Goal: Task Accomplishment & Management: Use online tool/utility

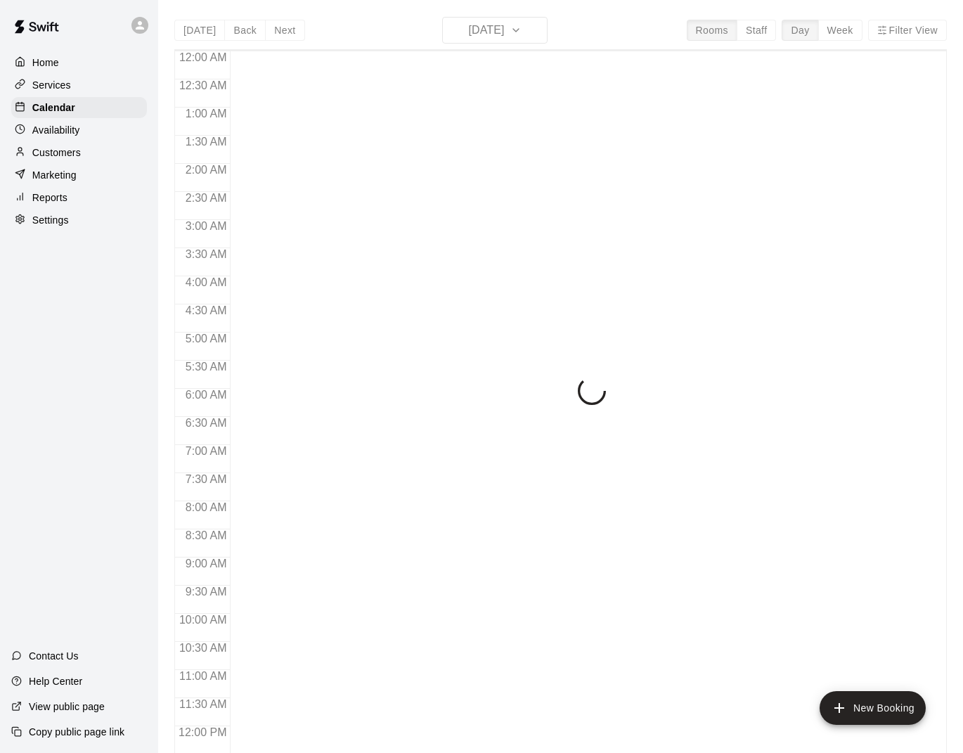
scroll to position [365, 0]
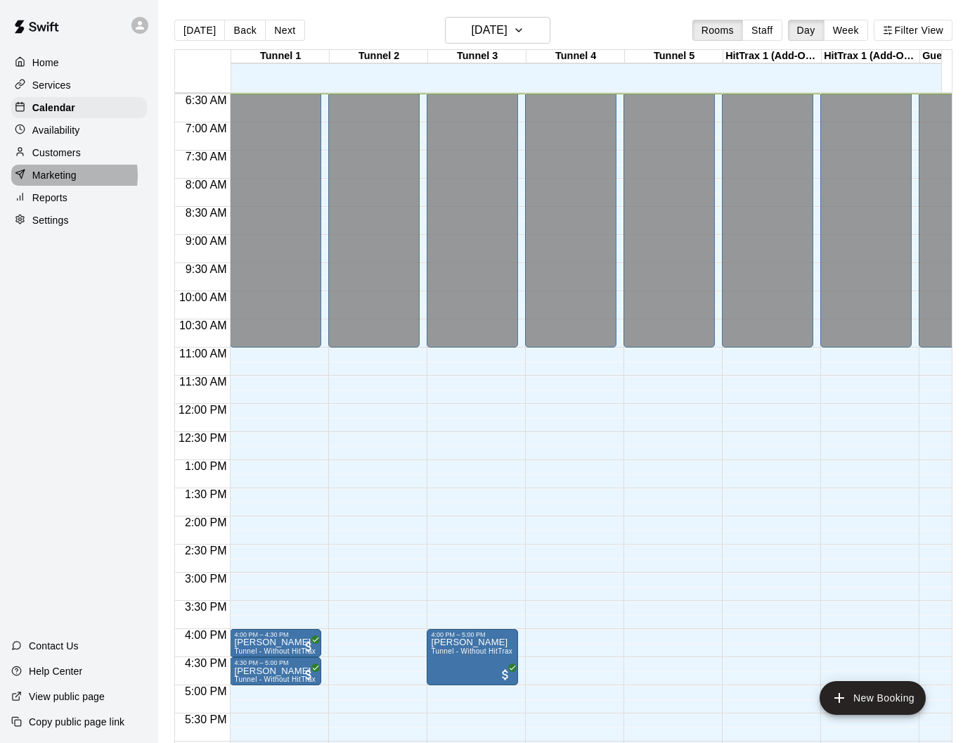
click at [66, 174] on p "Marketing" at bounding box center [54, 175] width 44 height 14
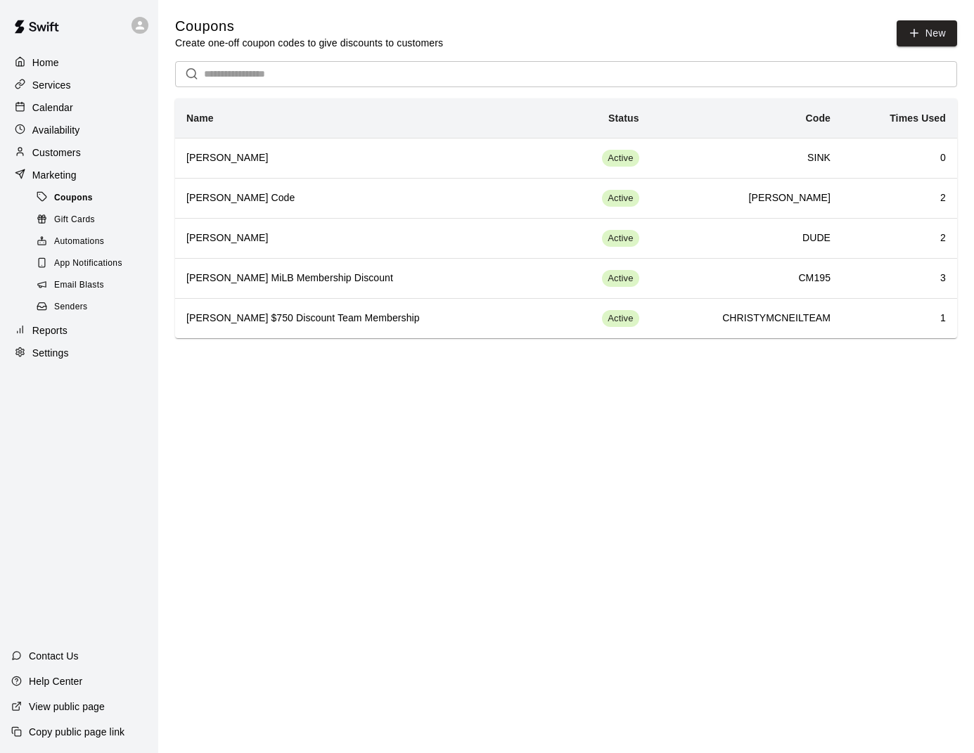
click at [65, 198] on span "Coupons" at bounding box center [73, 198] width 39 height 14
click at [917, 37] on icon "button" at bounding box center [914, 33] width 13 height 13
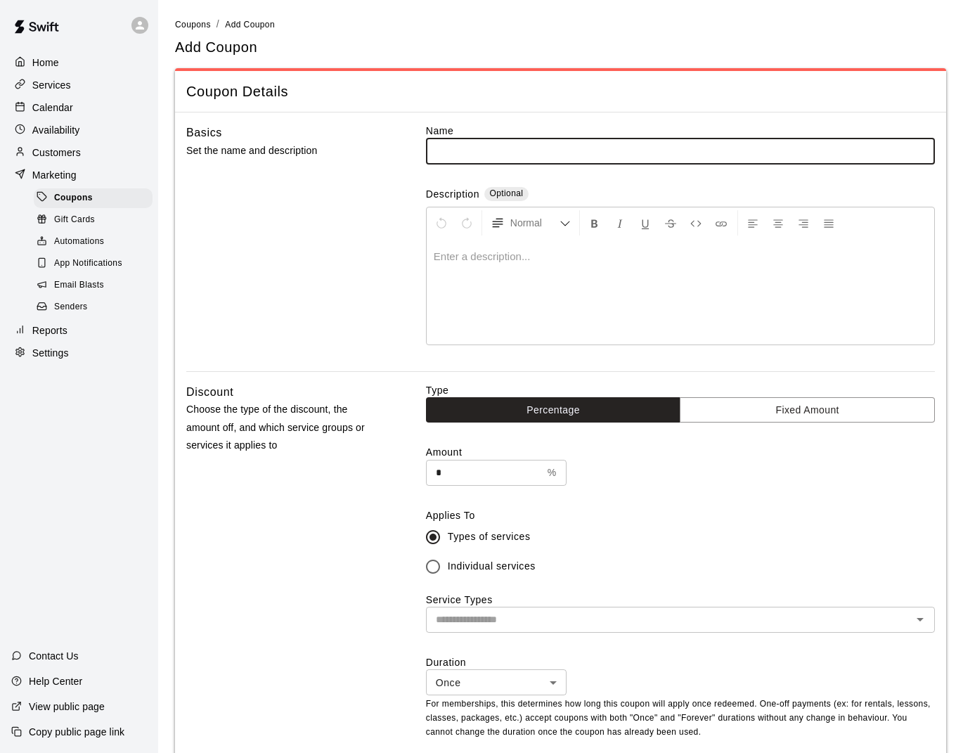
click at [494, 146] on input "text" at bounding box center [680, 151] width 509 height 26
type input "*******"
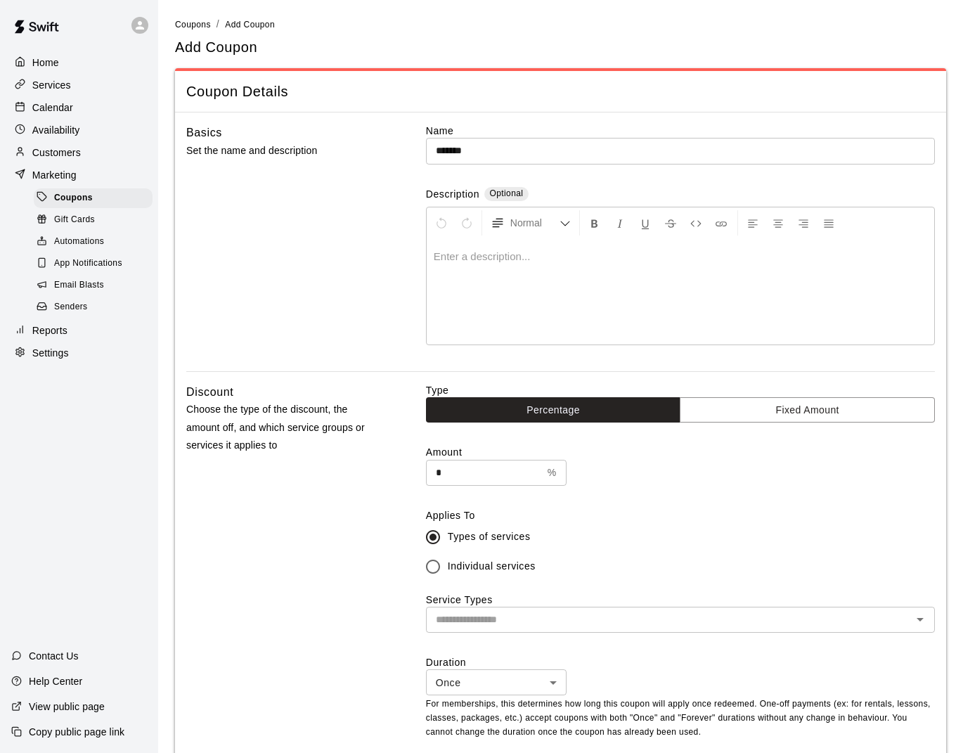
click at [764, 466] on div "Amount * % ​" at bounding box center [680, 465] width 509 height 40
click at [487, 613] on input "text" at bounding box center [669, 620] width 478 height 18
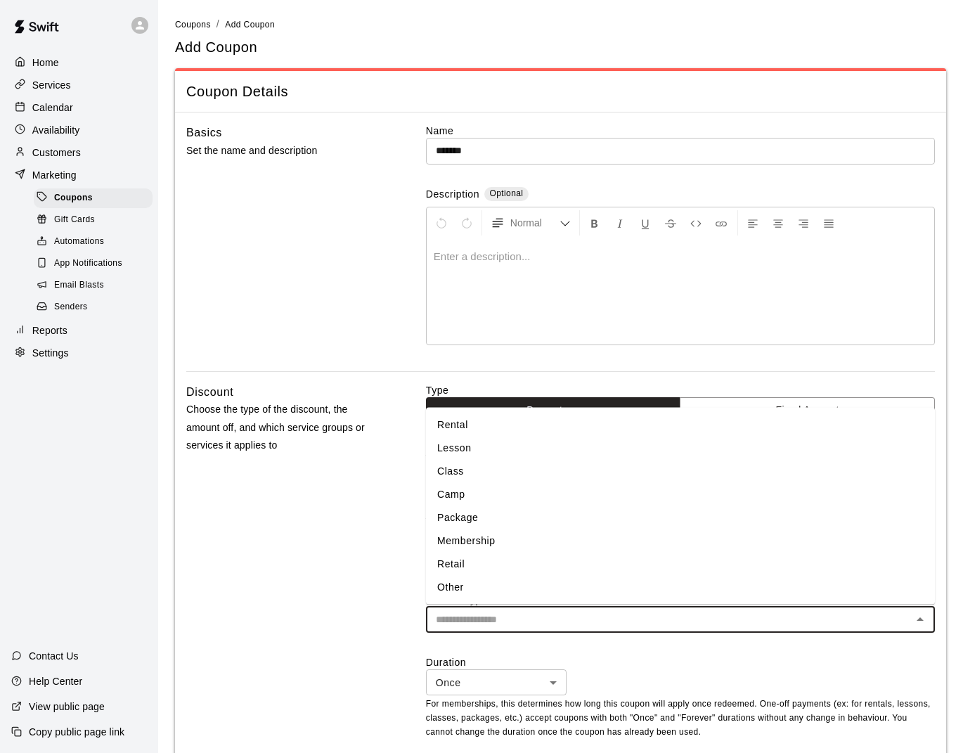
click at [472, 539] on li "Membership" at bounding box center [680, 541] width 509 height 23
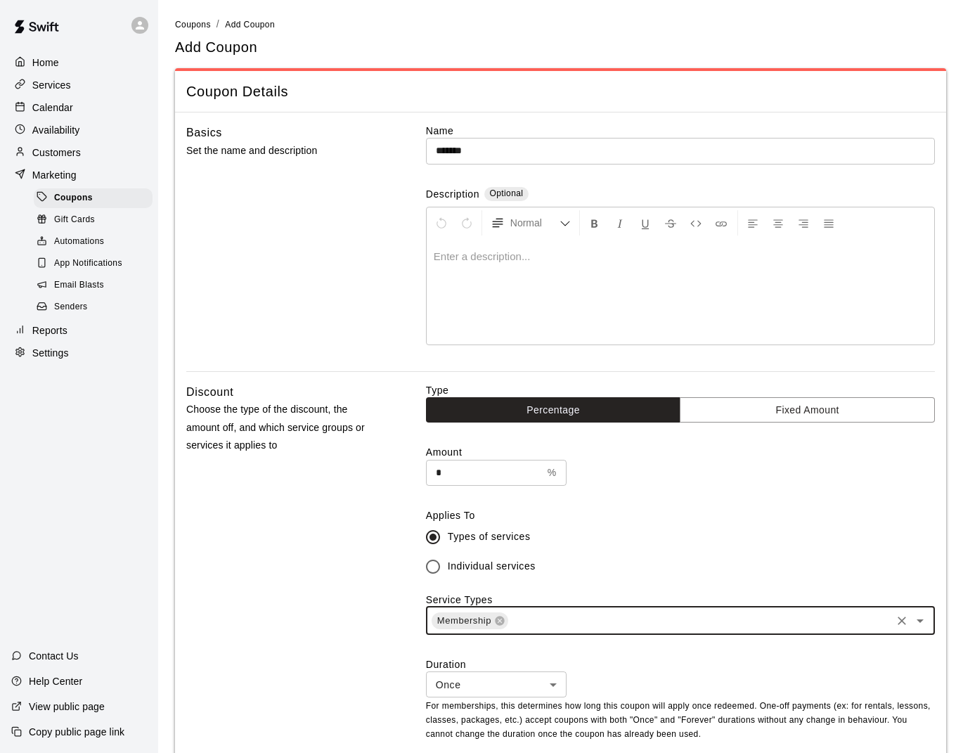
click at [490, 563] on span "Individual services" at bounding box center [492, 566] width 88 height 15
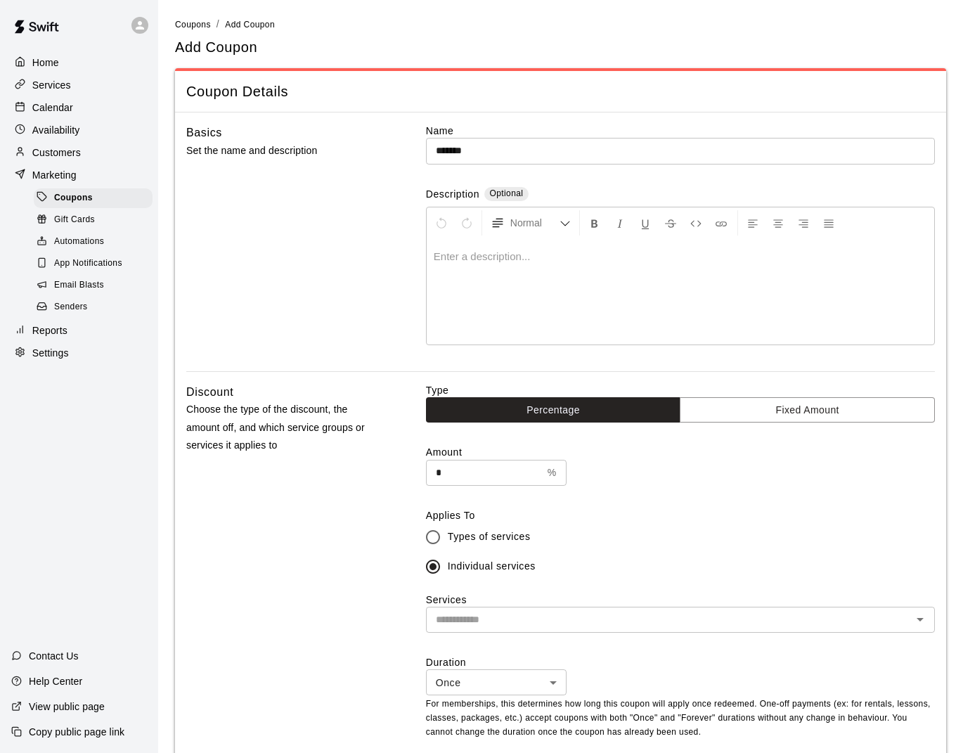
click at [545, 615] on input "text" at bounding box center [669, 620] width 478 height 18
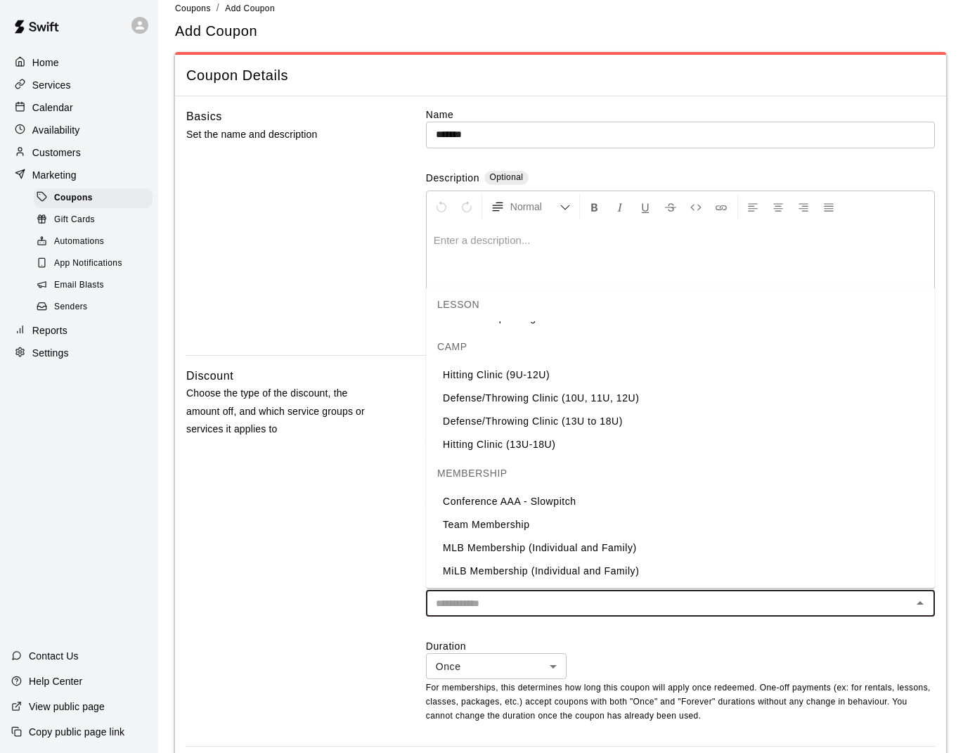
scroll to position [25, 0]
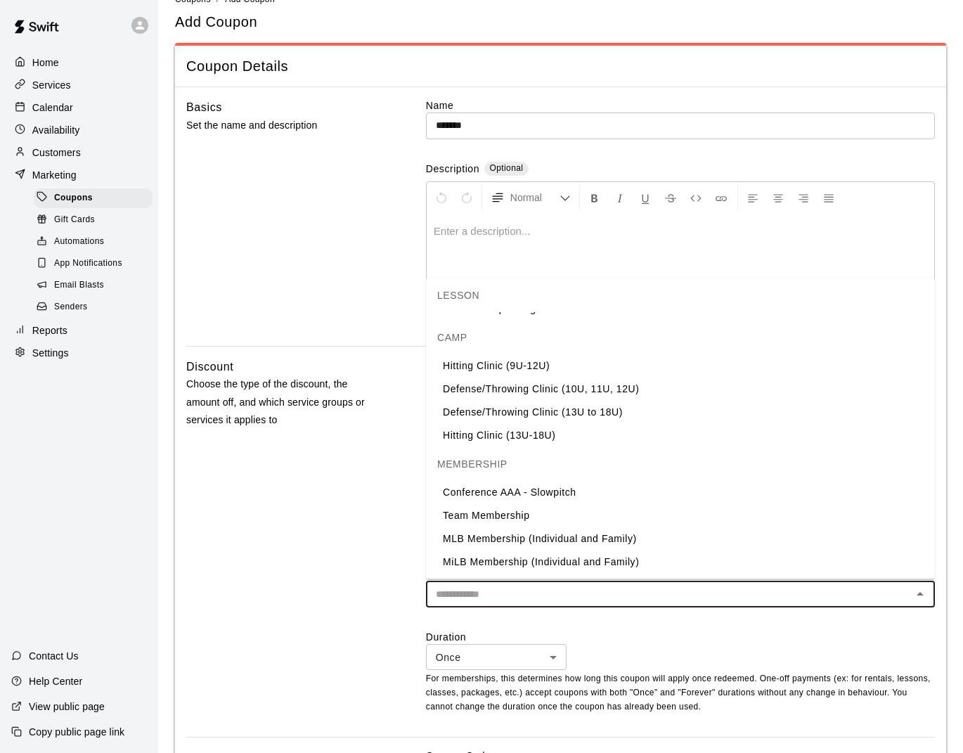
click at [500, 542] on li "MLB Membership (Individual and Family)" at bounding box center [680, 538] width 509 height 23
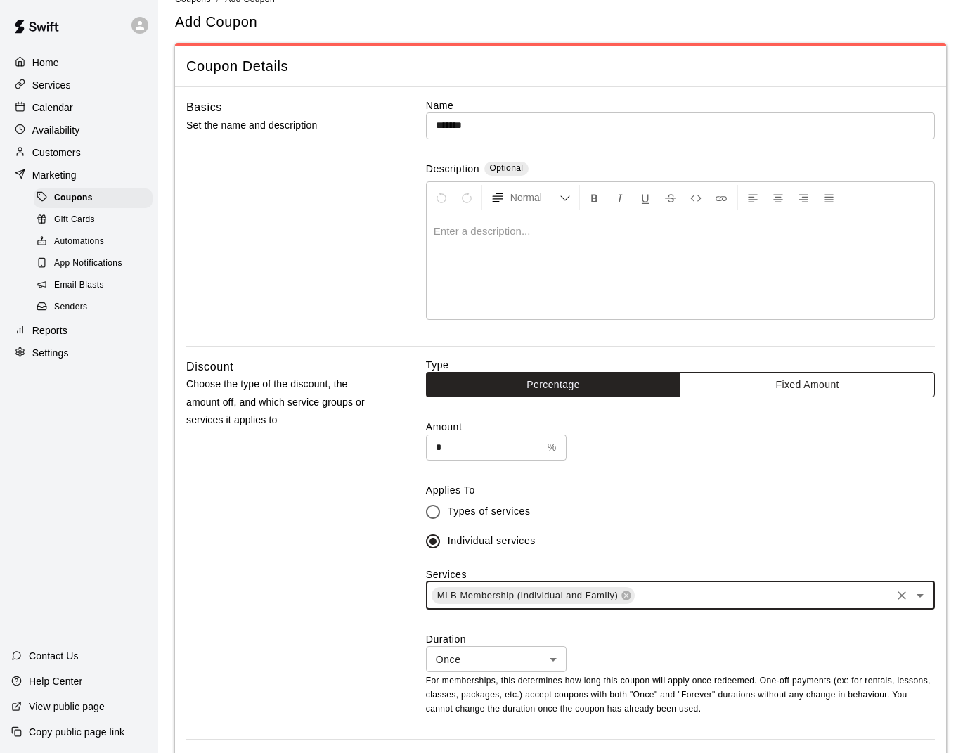
click at [772, 388] on button "Fixed Amount" at bounding box center [807, 385] width 255 height 26
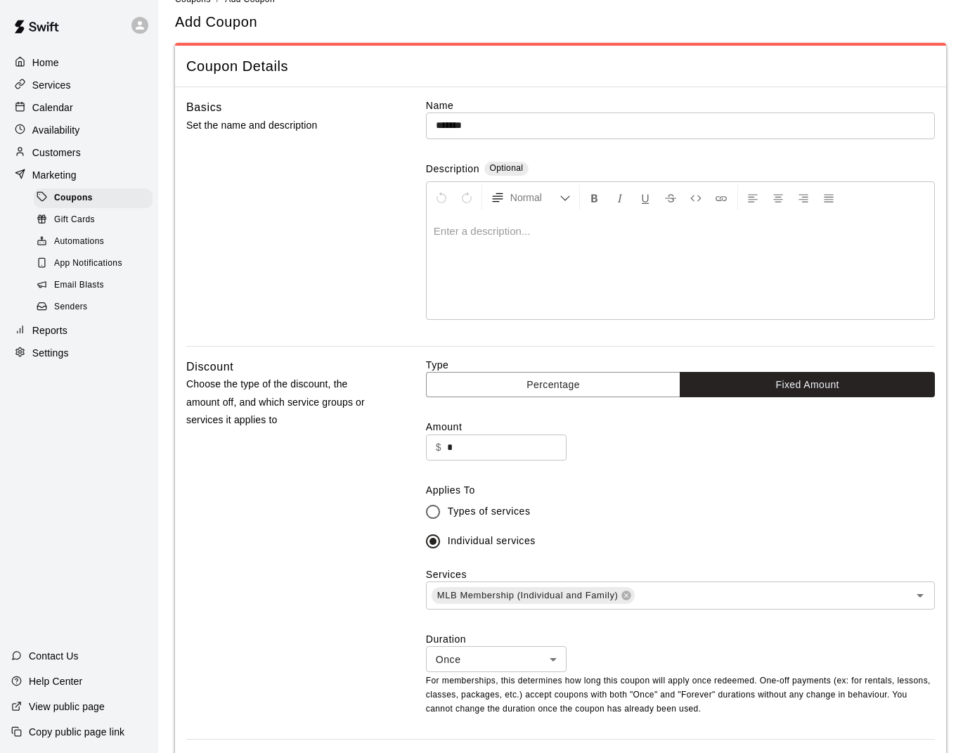
click at [518, 450] on input "*" at bounding box center [507, 448] width 120 height 26
click at [513, 450] on input "*" at bounding box center [507, 448] width 120 height 26
type input "***"
click at [328, 483] on div "Discount Choose the type of the discount, the amount off, and which service gro…" at bounding box center [283, 548] width 195 height 381
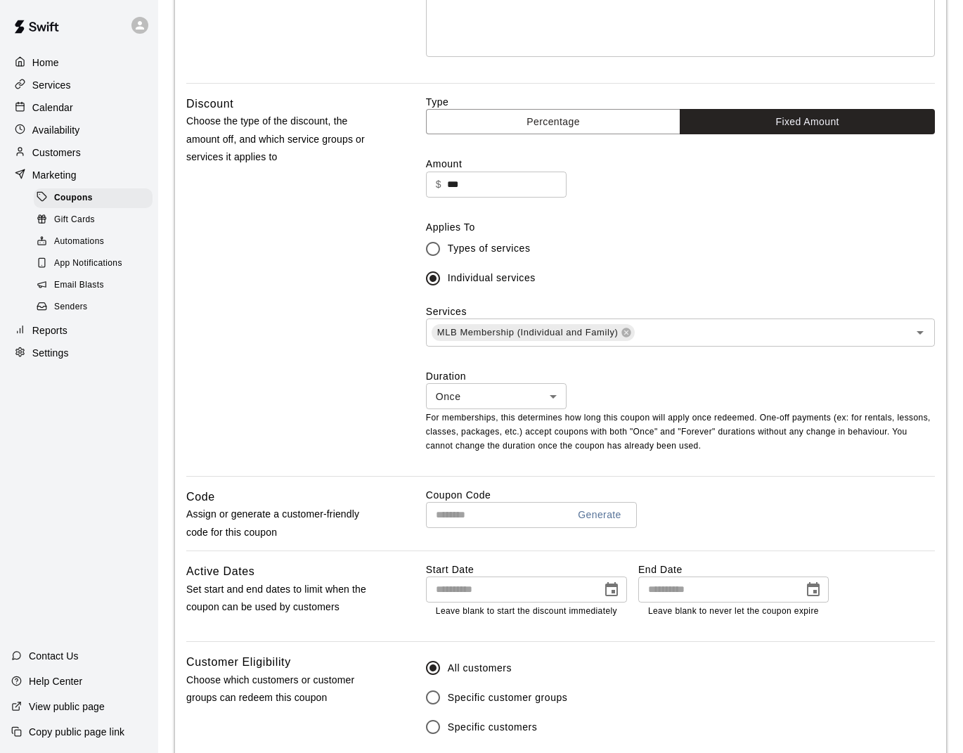
scroll to position [307, 0]
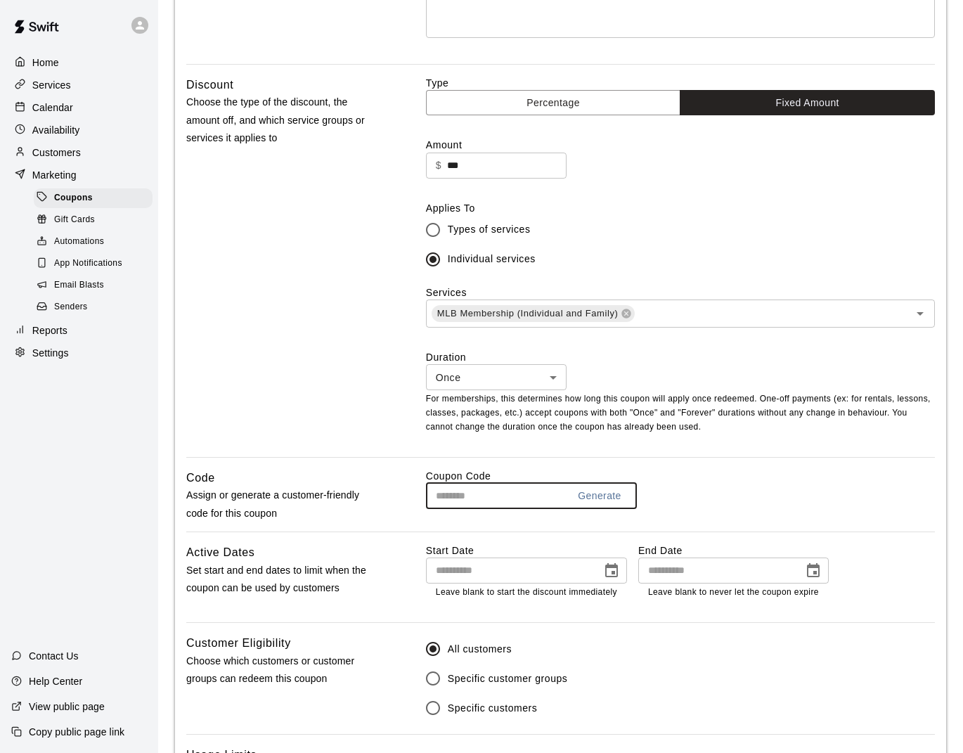
click at [488, 489] on input "text" at bounding box center [491, 496] width 131 height 26
drag, startPoint x: 488, startPoint y: 489, endPoint x: 497, endPoint y: 491, distance: 9.4
click at [488, 489] on input "text" at bounding box center [491, 496] width 131 height 26
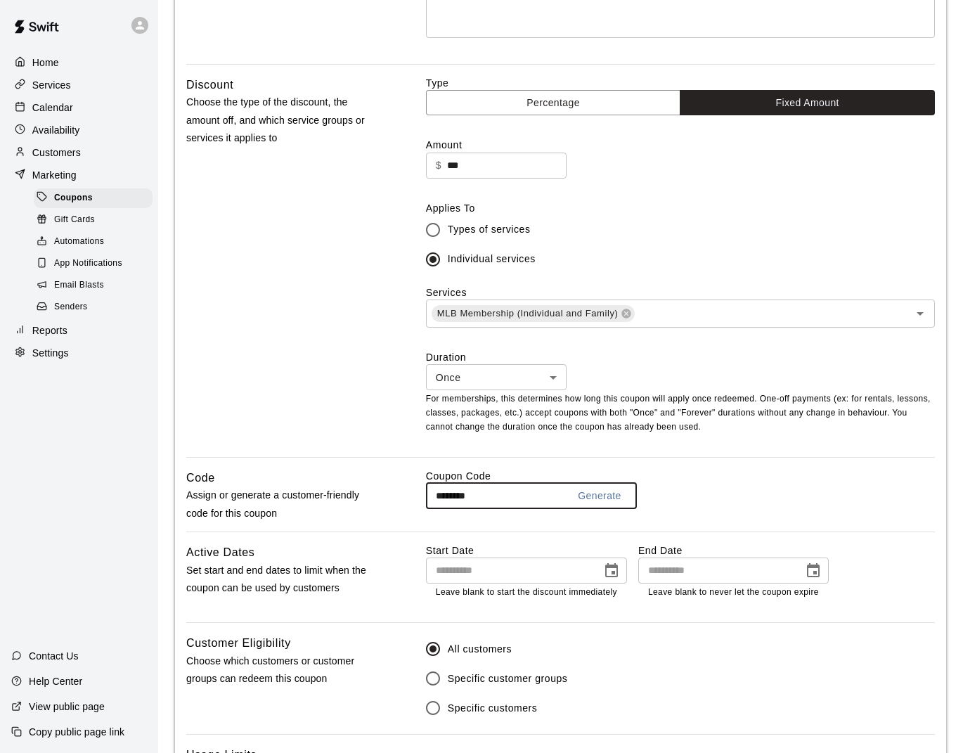
type input "*********"
click at [369, 523] on div "Code Assign or generate a customer-friendly code for this coupon" at bounding box center [283, 500] width 195 height 63
click at [606, 564] on icon "Choose date" at bounding box center [612, 570] width 13 height 14
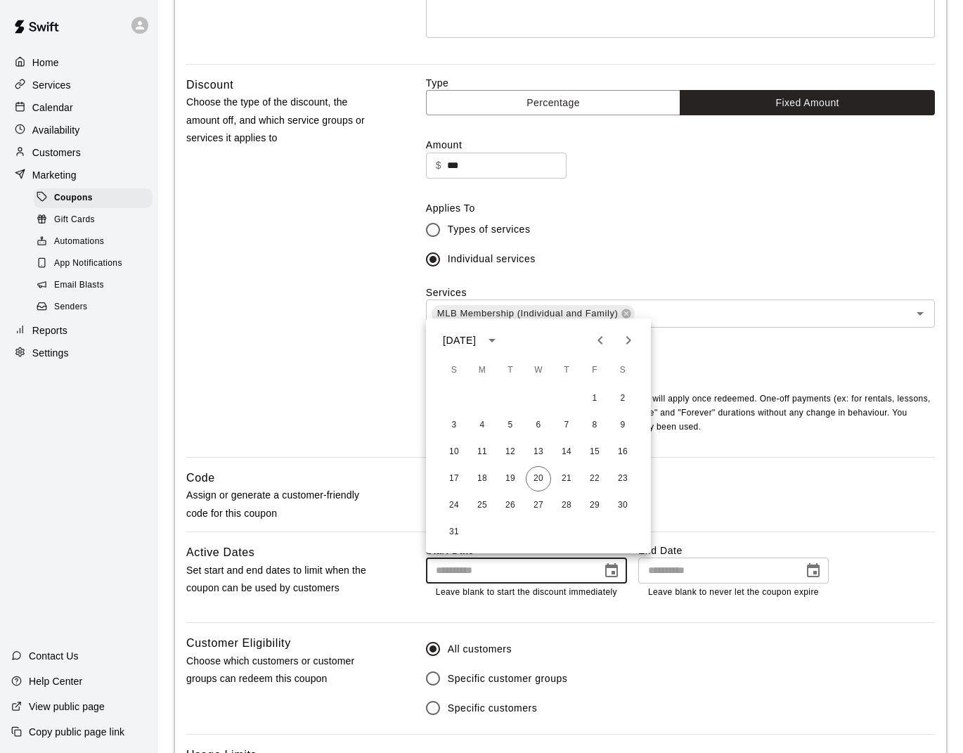
click at [771, 649] on div "All customers Specific customer groups Specific customers" at bounding box center [680, 678] width 509 height 89
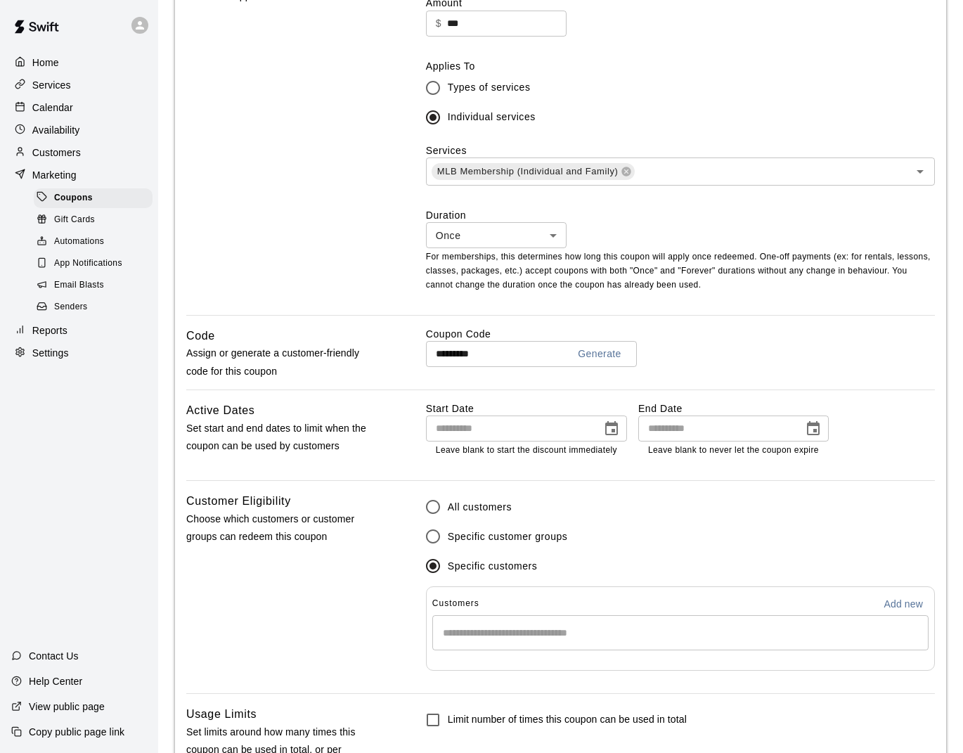
scroll to position [522, 0]
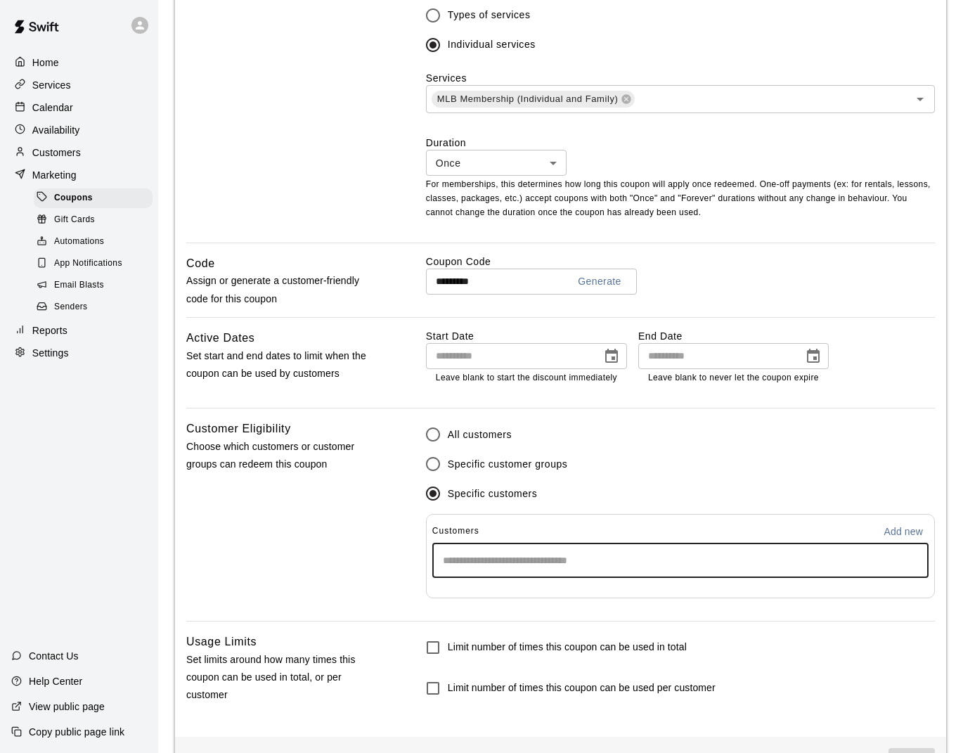
click at [525, 553] on input "Start typing to search customers..." at bounding box center [681, 560] width 484 height 14
type input "****"
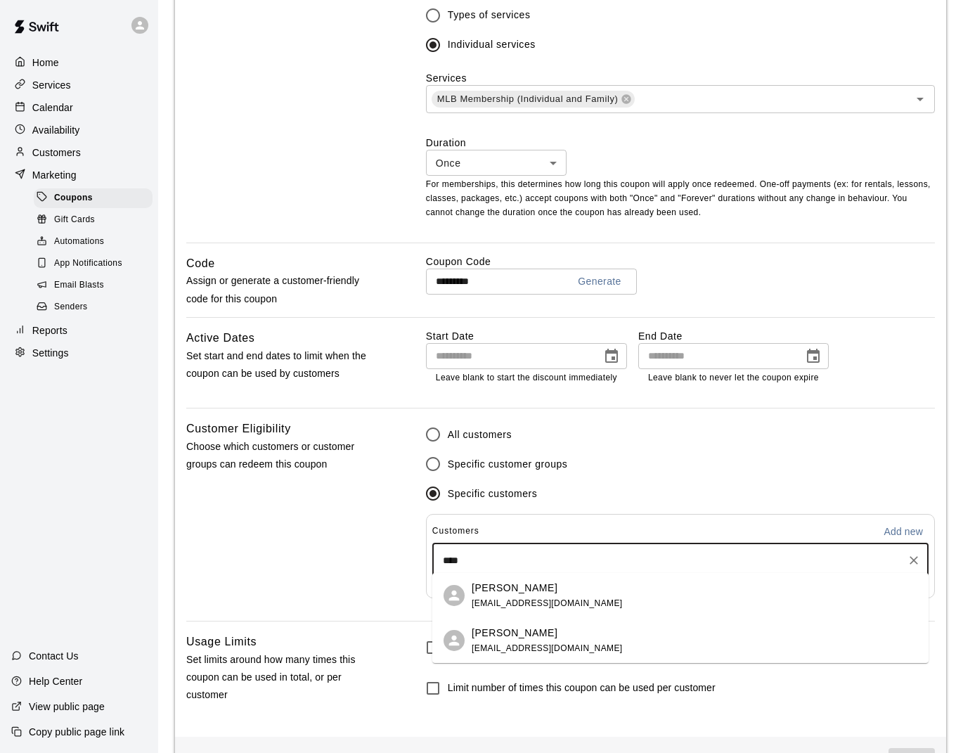
click at [532, 590] on p "[PERSON_NAME]" at bounding box center [515, 588] width 86 height 15
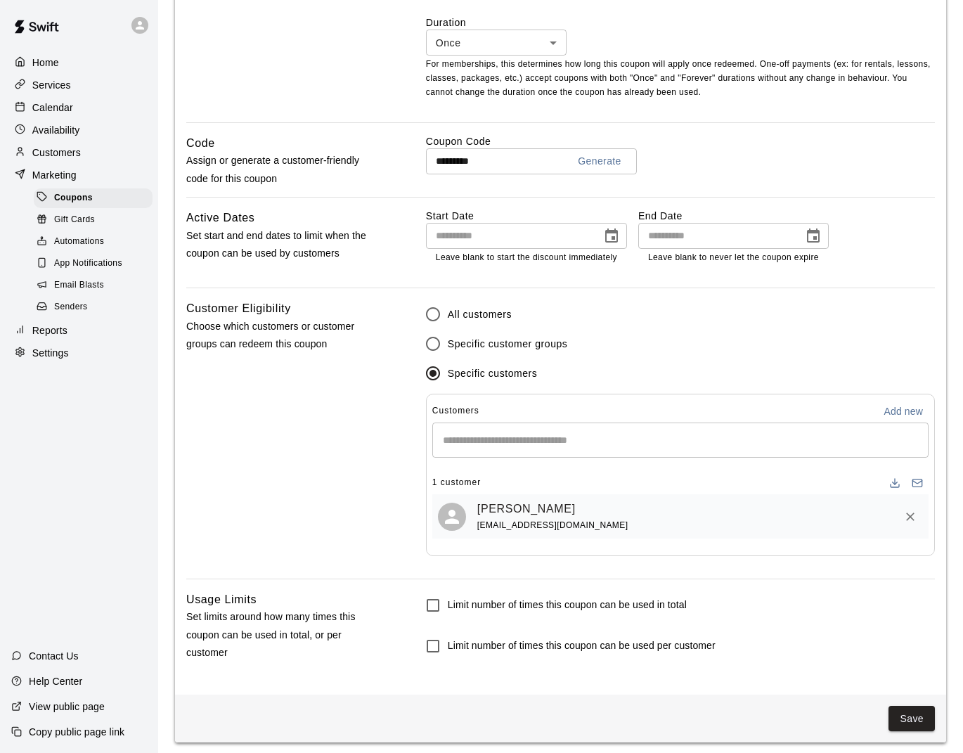
scroll to position [643, 0]
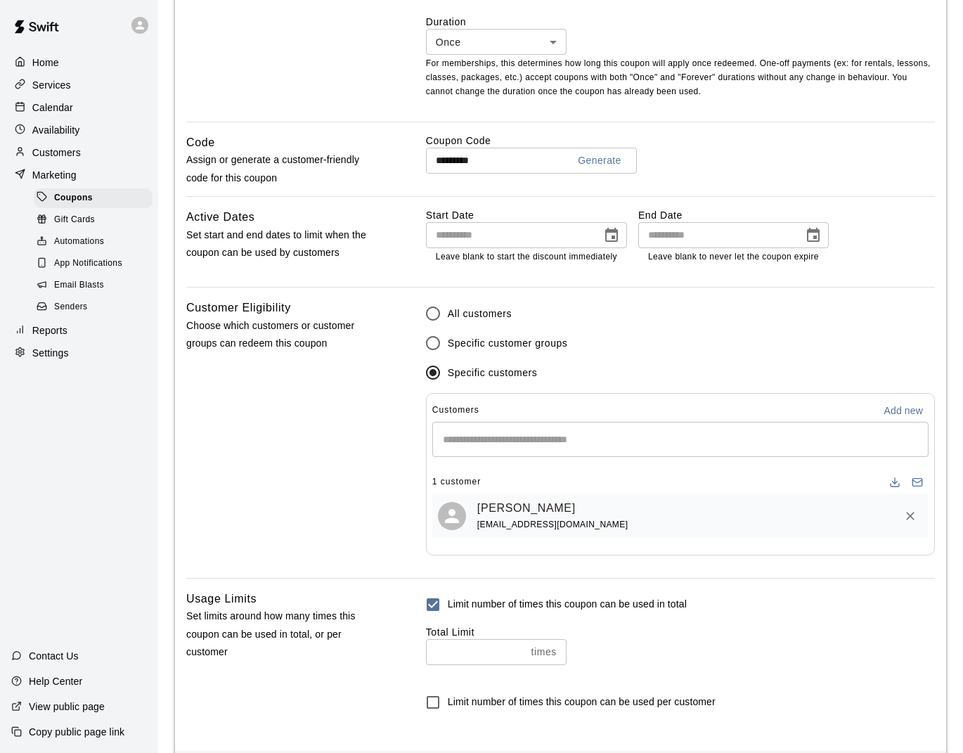
click at [442, 646] on input "number" at bounding box center [476, 652] width 100 height 26
click at [462, 651] on input "number" at bounding box center [476, 652] width 100 height 26
type input "*"
click at [357, 665] on div "Usage Limits Set limits around how many times this coupon can be used in total,…" at bounding box center [283, 665] width 195 height 150
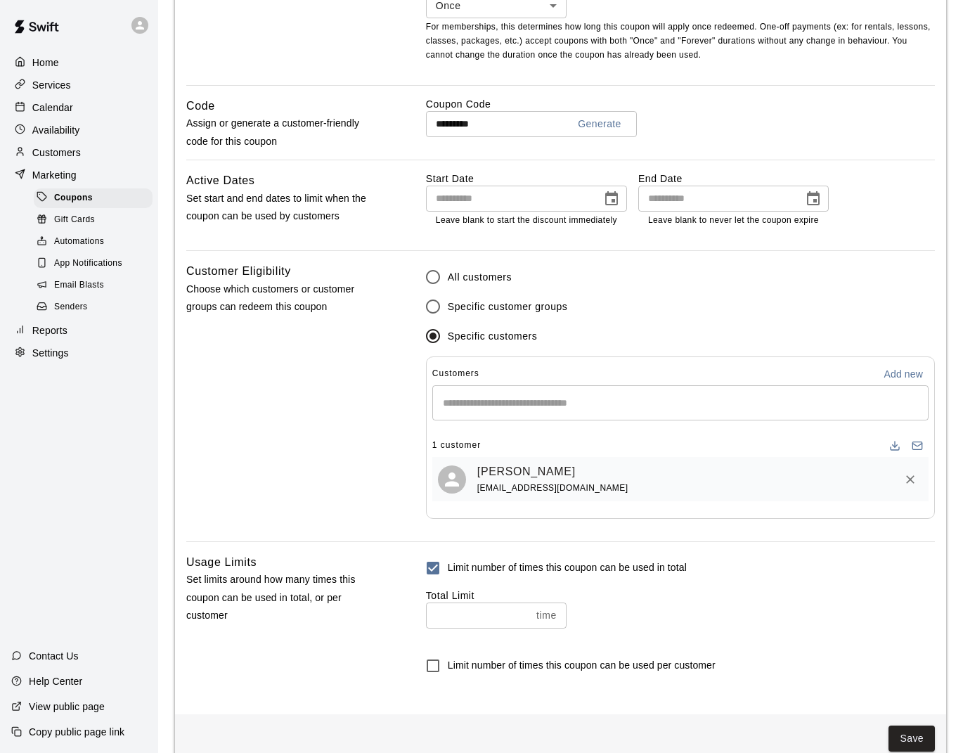
scroll to position [689, 0]
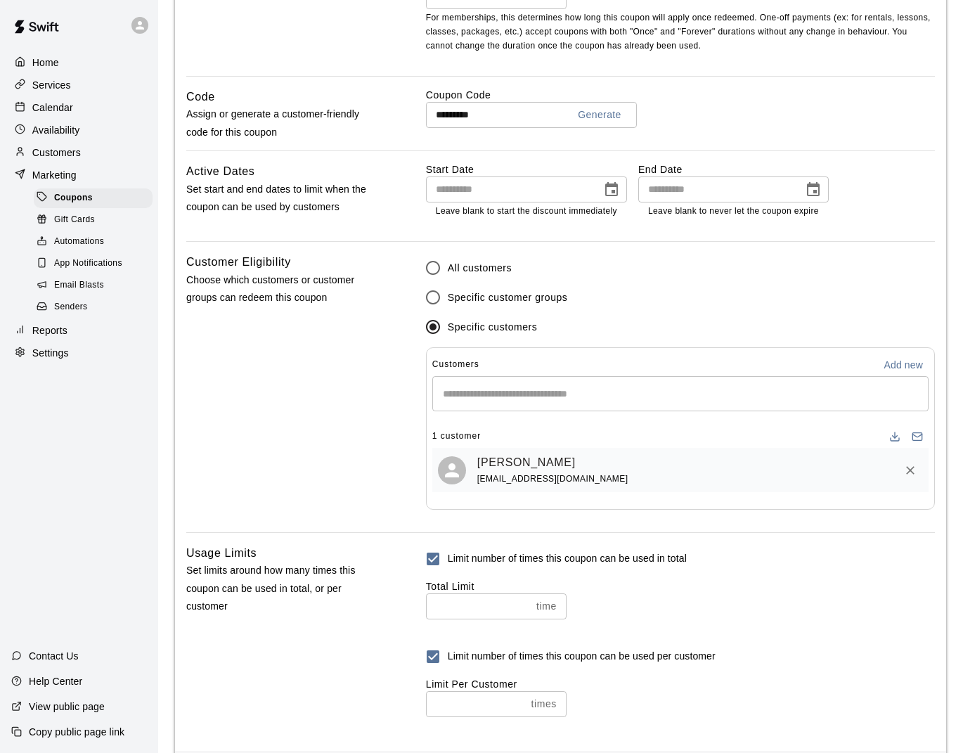
click at [449, 697] on input "number" at bounding box center [476, 704] width 100 height 26
click at [460, 694] on input "number" at bounding box center [476, 704] width 100 height 26
type input "*"
click at [347, 664] on div "Usage Limits Set limits around how many times this coupon can be used in total,…" at bounding box center [283, 642] width 195 height 196
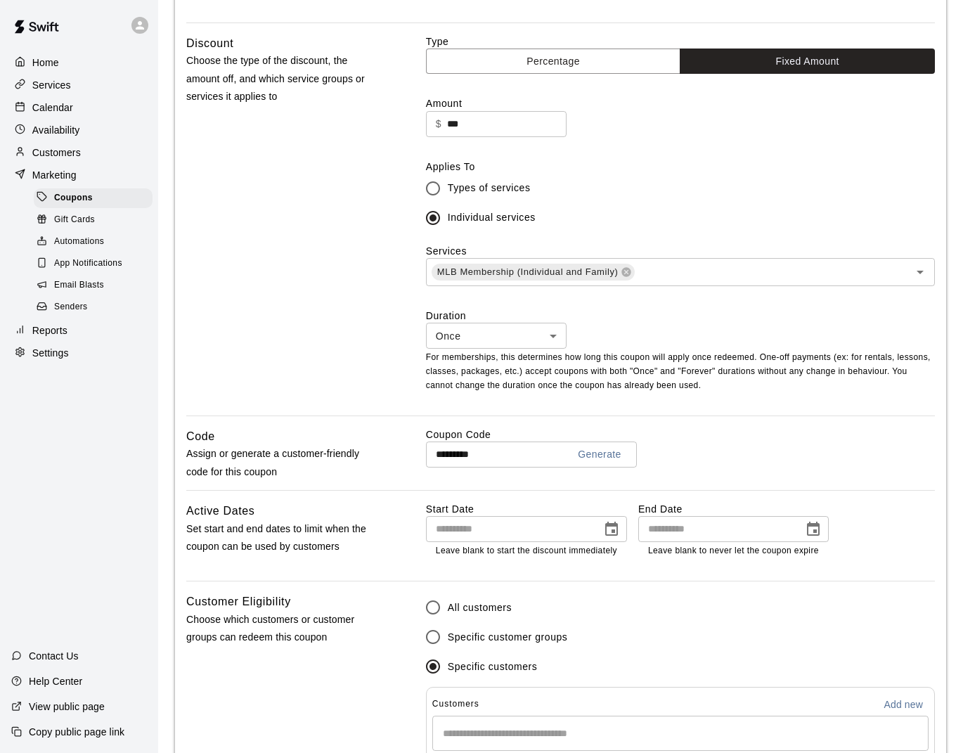
scroll to position [204, 0]
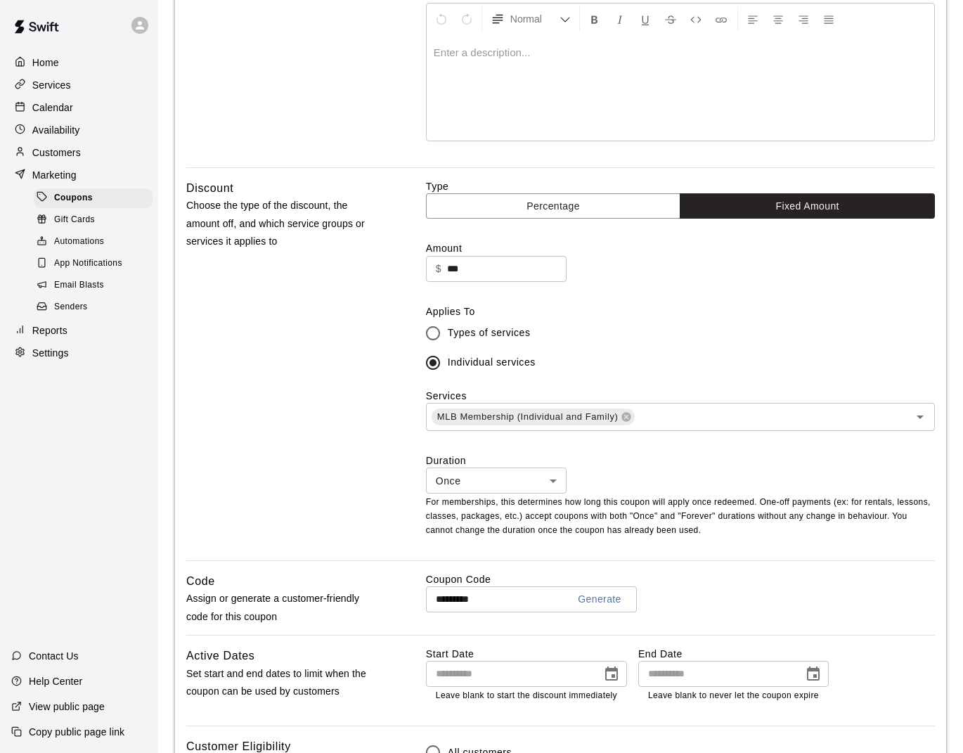
click at [473, 470] on body "Home Services Calendar Availability Customers Marketing Coupons Gift Cards Auto…" at bounding box center [481, 548] width 963 height 1505
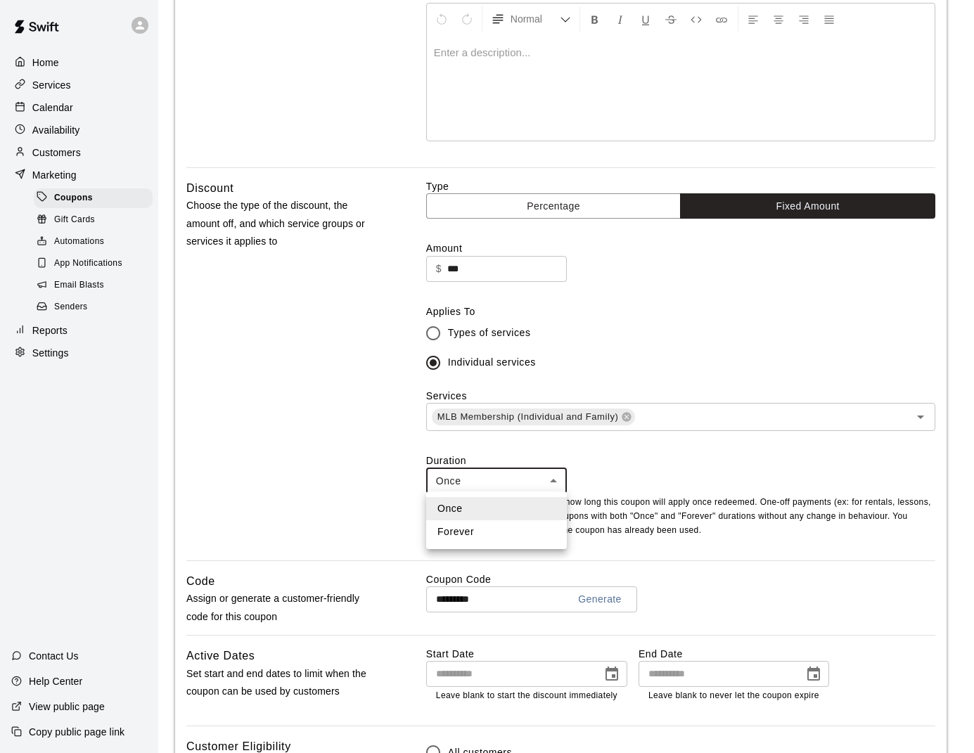
click at [468, 531] on li "Forever" at bounding box center [496, 531] width 141 height 23
type input "*******"
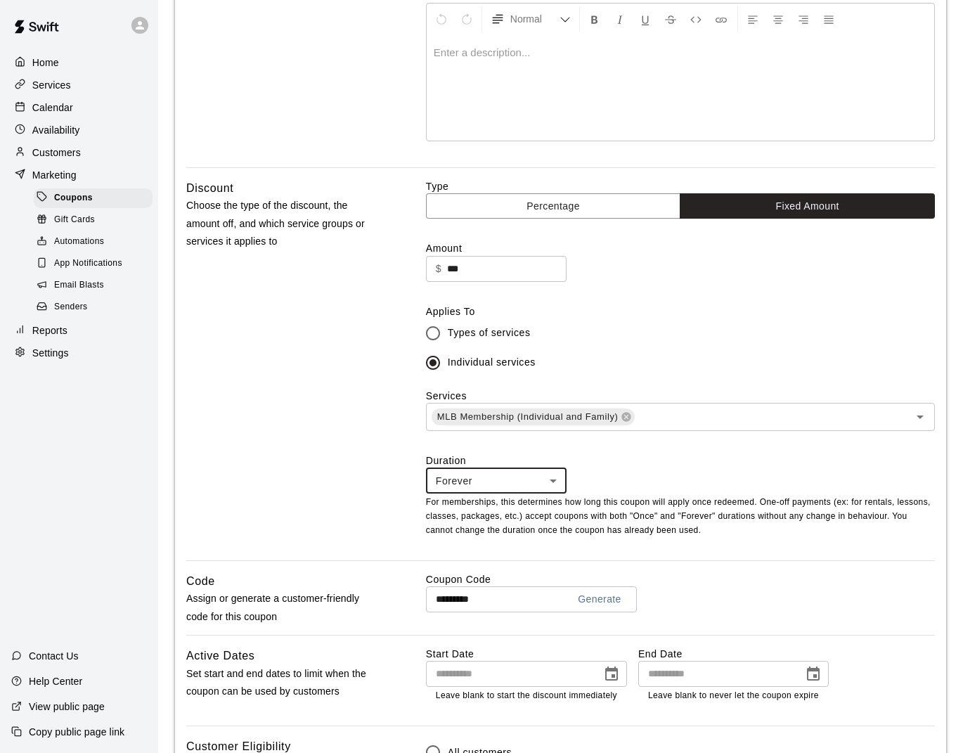
click at [353, 498] on div "Discount Choose the type of the discount, the amount off, and which service gro…" at bounding box center [283, 369] width 195 height 381
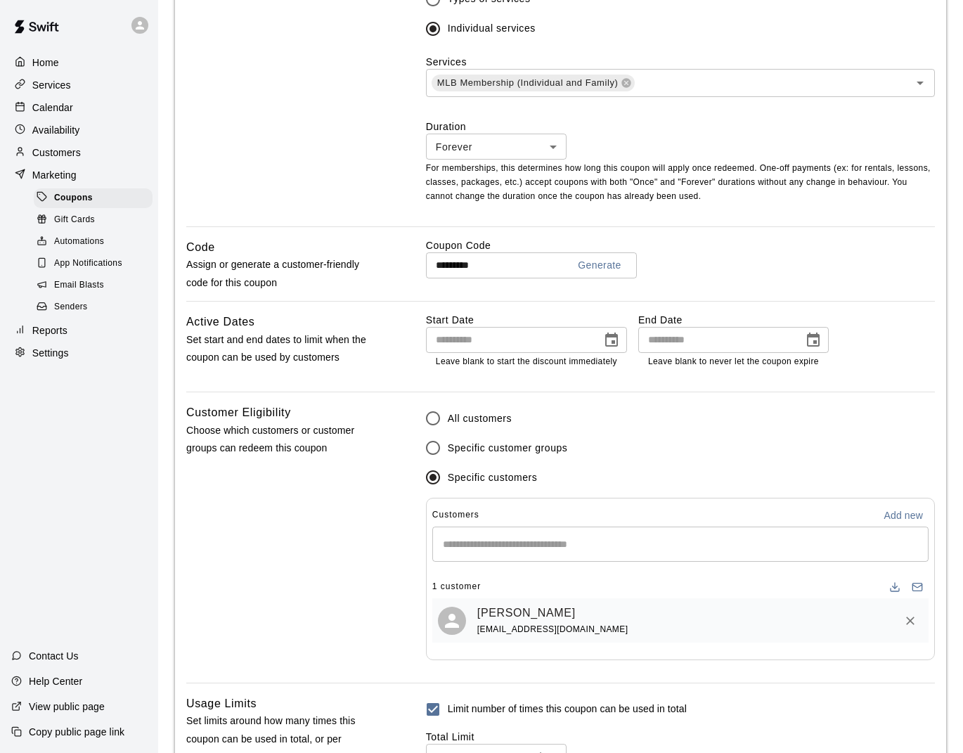
scroll to position [745, 0]
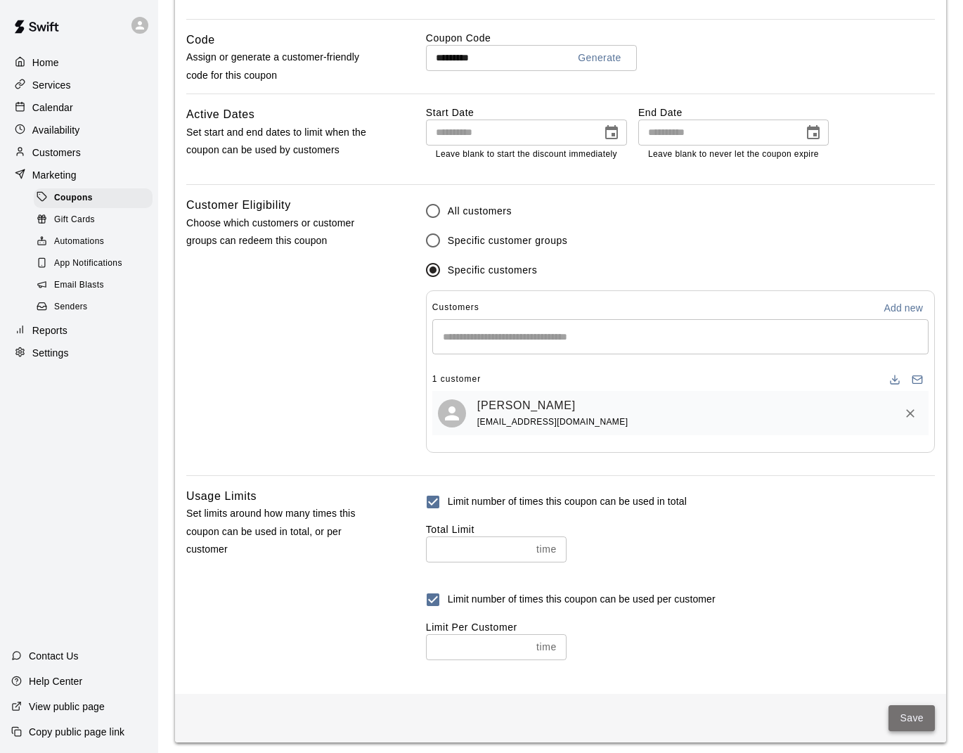
click at [896, 706] on button "Save" at bounding box center [912, 718] width 46 height 26
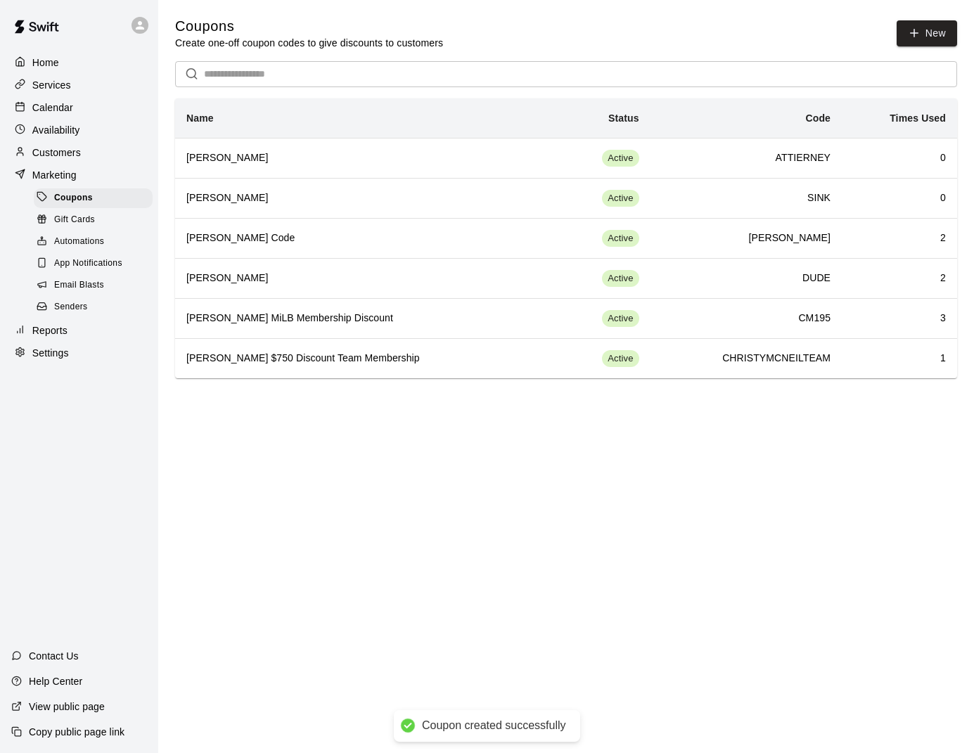
click at [538, 36] on div "Coupons Create one-off coupon codes to give discounts to customers New" at bounding box center [566, 33] width 782 height 33
